Goal: Information Seeking & Learning: Learn about a topic

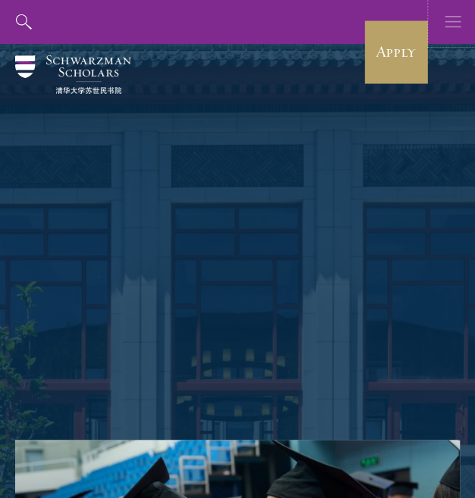
click at [442, 30] on button "button" at bounding box center [453, 22] width 44 height 44
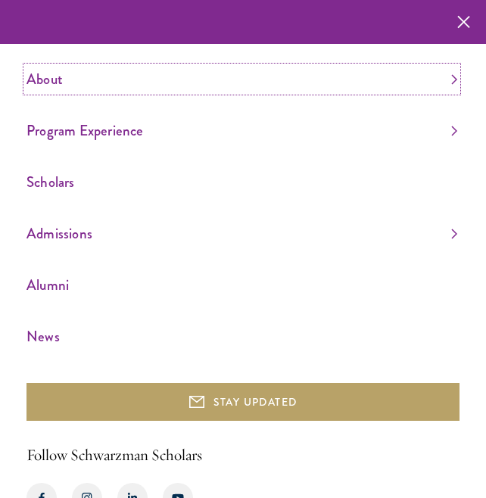
click at [436, 77] on link "About" at bounding box center [242, 79] width 431 height 25
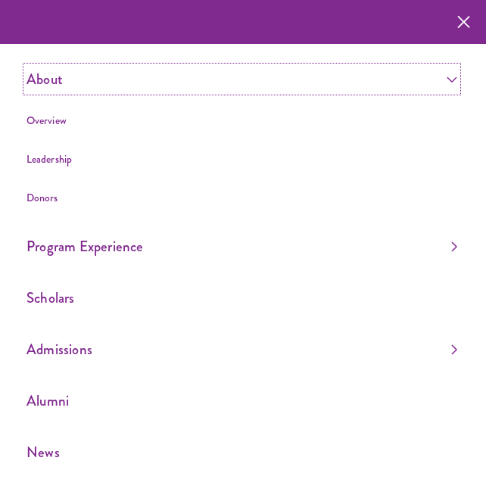
scroll to position [12, 0]
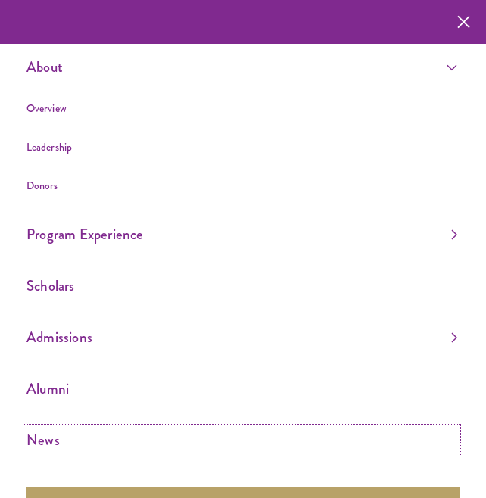
click at [48, 437] on link "News" at bounding box center [242, 440] width 431 height 25
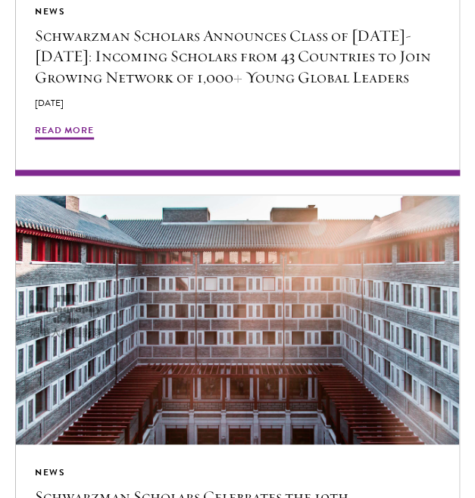
scroll to position [3355, 0]
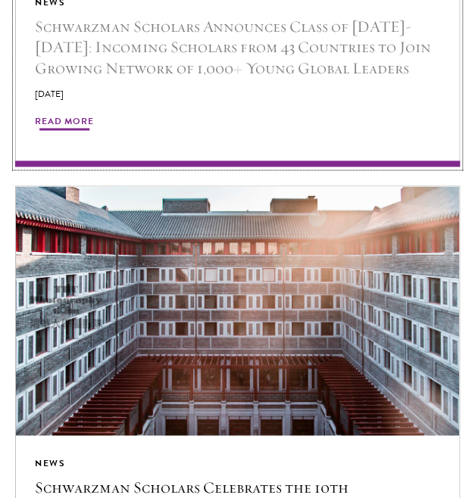
click at [265, 42] on h5 "Schwarzman Scholars Announces Class of [DATE]-[DATE]: Incoming Scholars from 43…" at bounding box center [237, 49] width 405 height 64
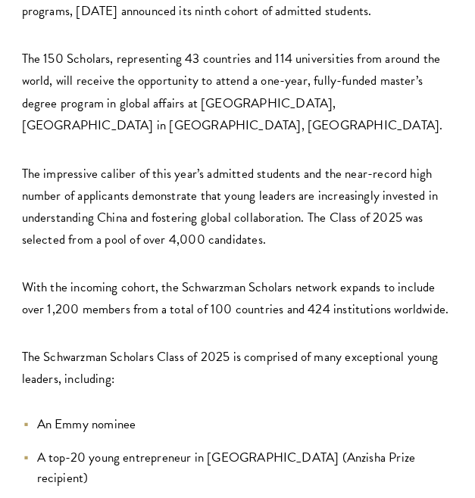
scroll to position [573, 0]
